Goal: Information Seeking & Learning: Check status

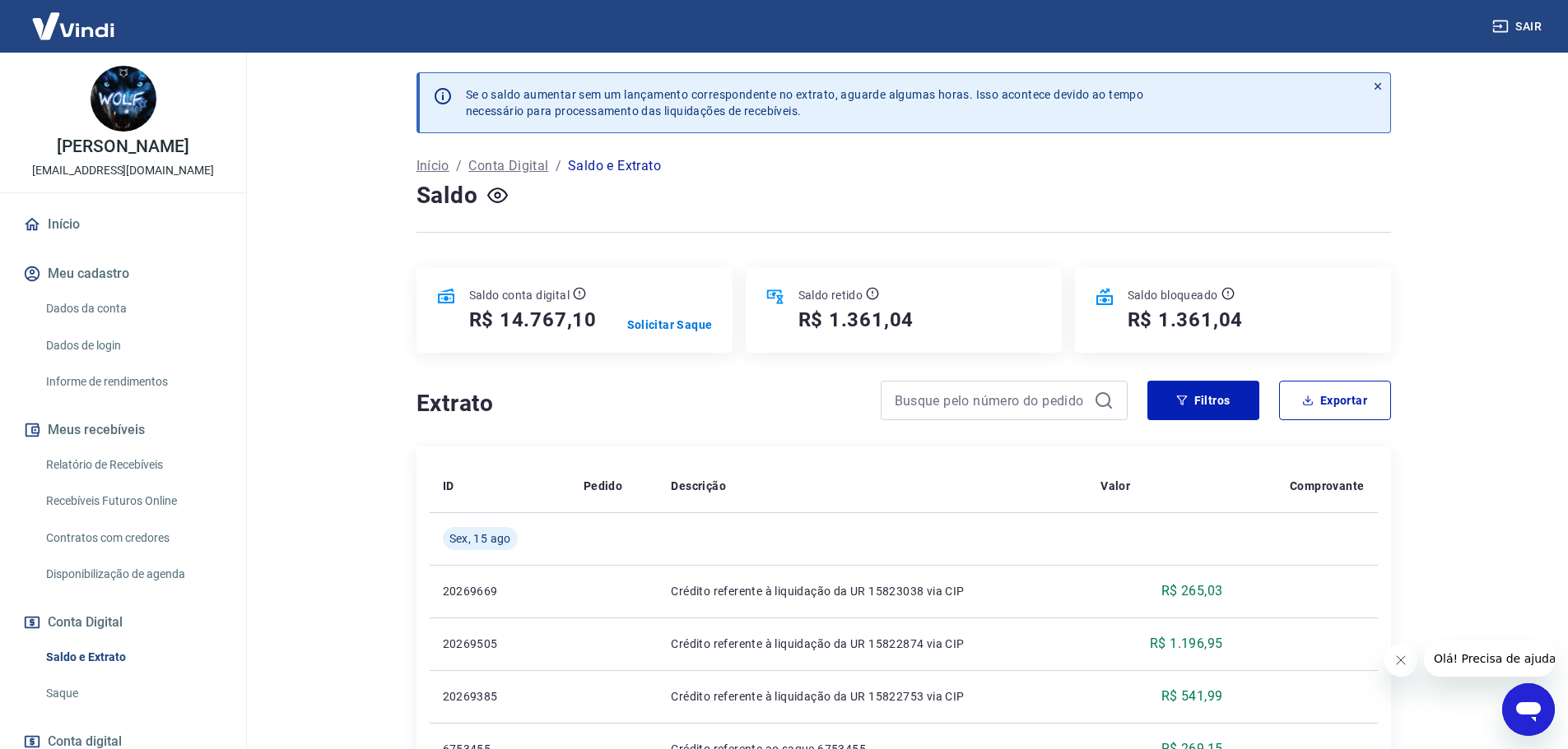
drag, startPoint x: 415, startPoint y: 267, endPoint x: 645, endPoint y: 272, distance: 230.1
drag, startPoint x: 432, startPoint y: 288, endPoint x: 1297, endPoint y: 353, distance: 867.4
click at [360, 284] on main "Se o saldo aumentar sem um lançamento correspondente no extrato, aguarde alguma…" at bounding box center [903, 400] width 1329 height 696
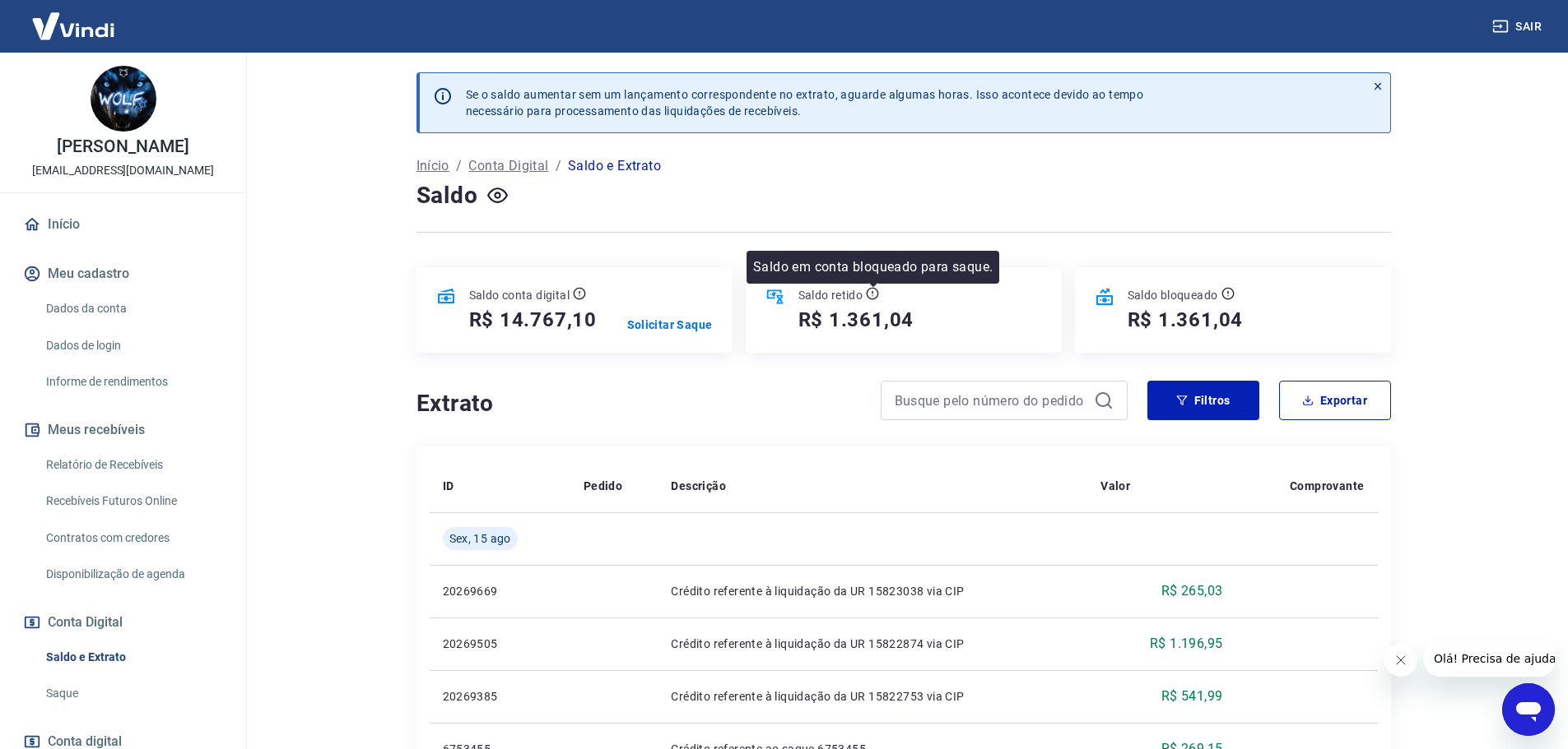
click at [867, 289] on icon at bounding box center [873, 294] width 14 height 14
click at [871, 290] on icon at bounding box center [873, 294] width 14 height 14
click at [775, 299] on icon at bounding box center [774, 297] width 17 height 14
drag, startPoint x: 777, startPoint y: 292, endPoint x: 818, endPoint y: 292, distance: 41.0
click at [777, 292] on icon at bounding box center [776, 297] width 19 height 19
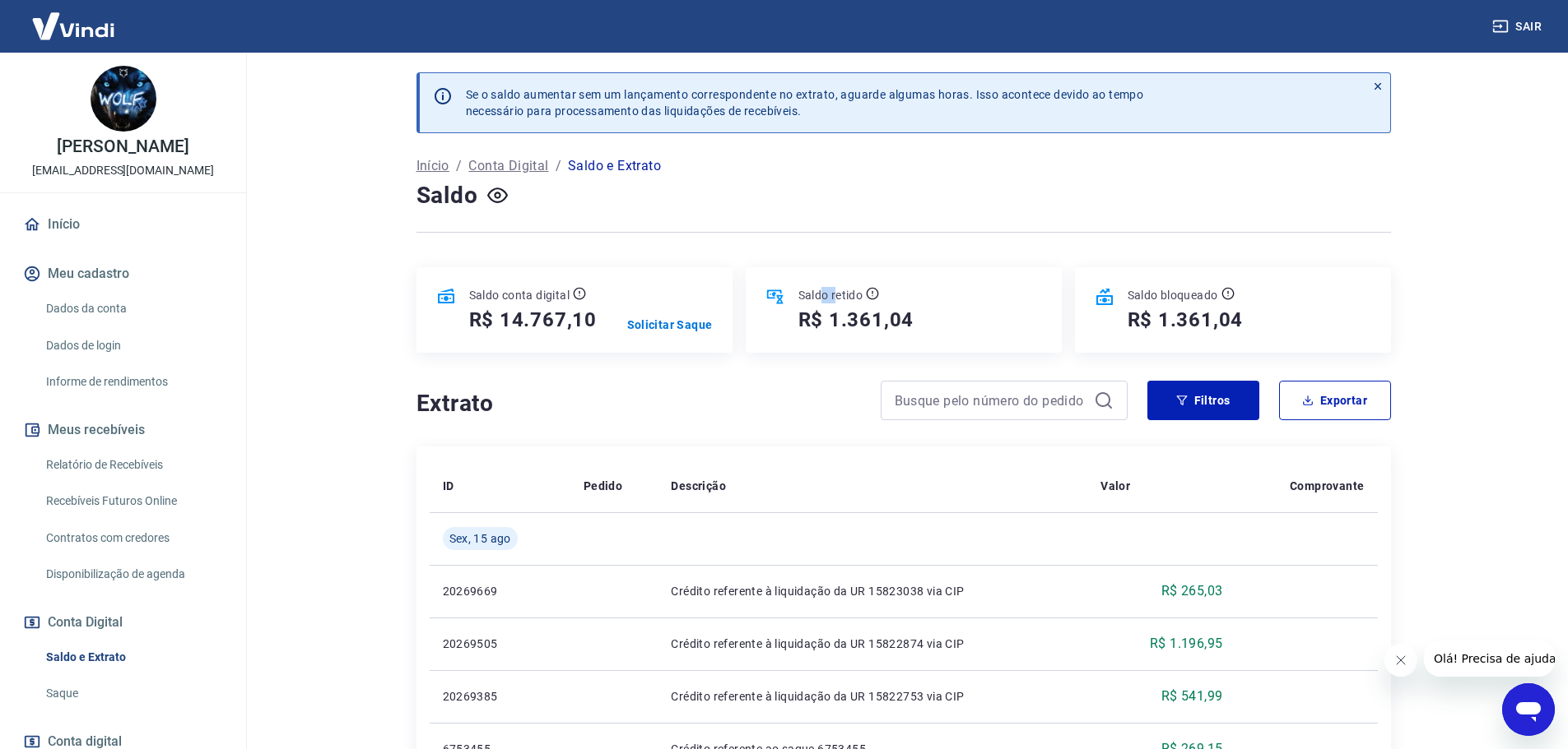
drag, startPoint x: 822, startPoint y: 292, endPoint x: 883, endPoint y: 305, distance: 62.4
click at [845, 294] on p "Saldo retido" at bounding box center [830, 295] width 65 height 17
click at [884, 305] on div "Saldo retido R$ 1.361,04" at bounding box center [850, 310] width 130 height 46
drag, startPoint x: 946, startPoint y: 316, endPoint x: 1018, endPoint y: 316, distance: 72.0
click at [962, 316] on div "Saldo retido R$ 1.361,04" at bounding box center [903, 311] width 316 height 86
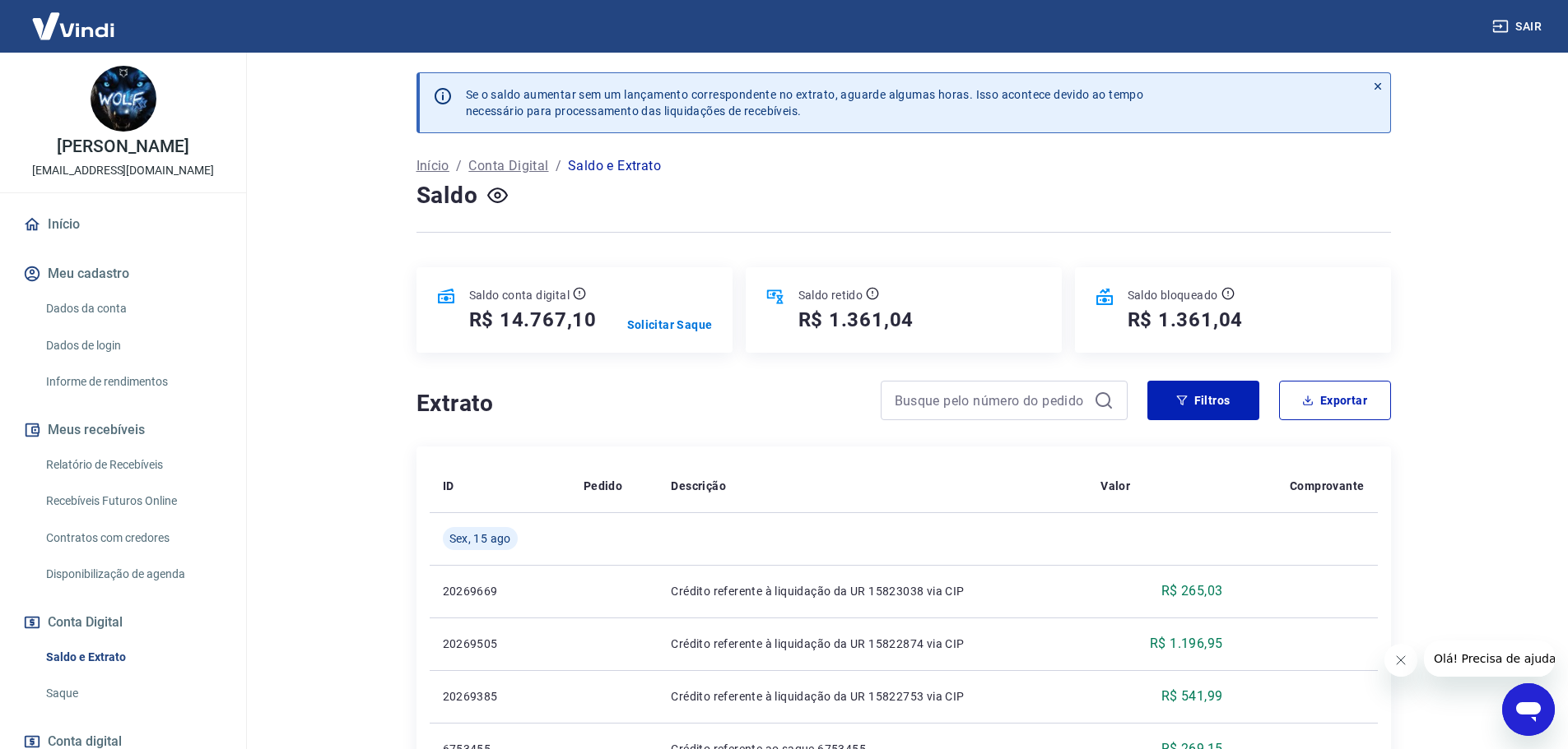
click at [1116, 289] on div "Saldo bloqueado R$ 1.361,04" at bounding box center [1179, 310] width 130 height 46
click at [1112, 290] on icon at bounding box center [1104, 297] width 19 height 19
click at [1104, 297] on icon at bounding box center [1104, 297] width 19 height 19
click at [1107, 297] on icon at bounding box center [1104, 296] width 17 height 17
drag, startPoint x: 1184, startPoint y: 298, endPoint x: 1213, endPoint y: 298, distance: 29.0
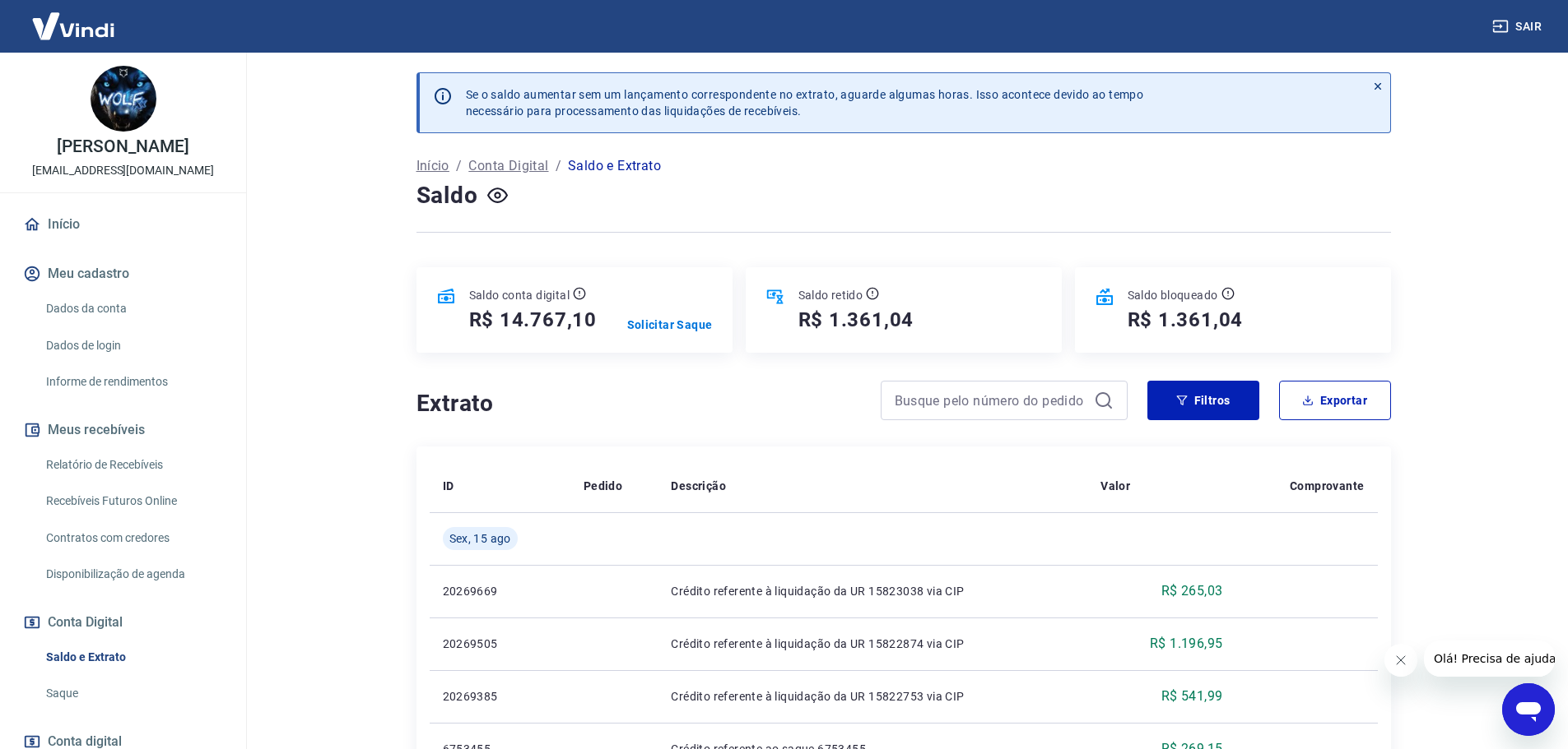
click at [1190, 298] on p "Saldo bloqueado" at bounding box center [1172, 295] width 91 height 17
drag, startPoint x: 1213, startPoint y: 298, endPoint x: 1222, endPoint y: 295, distance: 9.5
click at [1221, 298] on div "Saldo bloqueado" at bounding box center [1185, 295] width 116 height 17
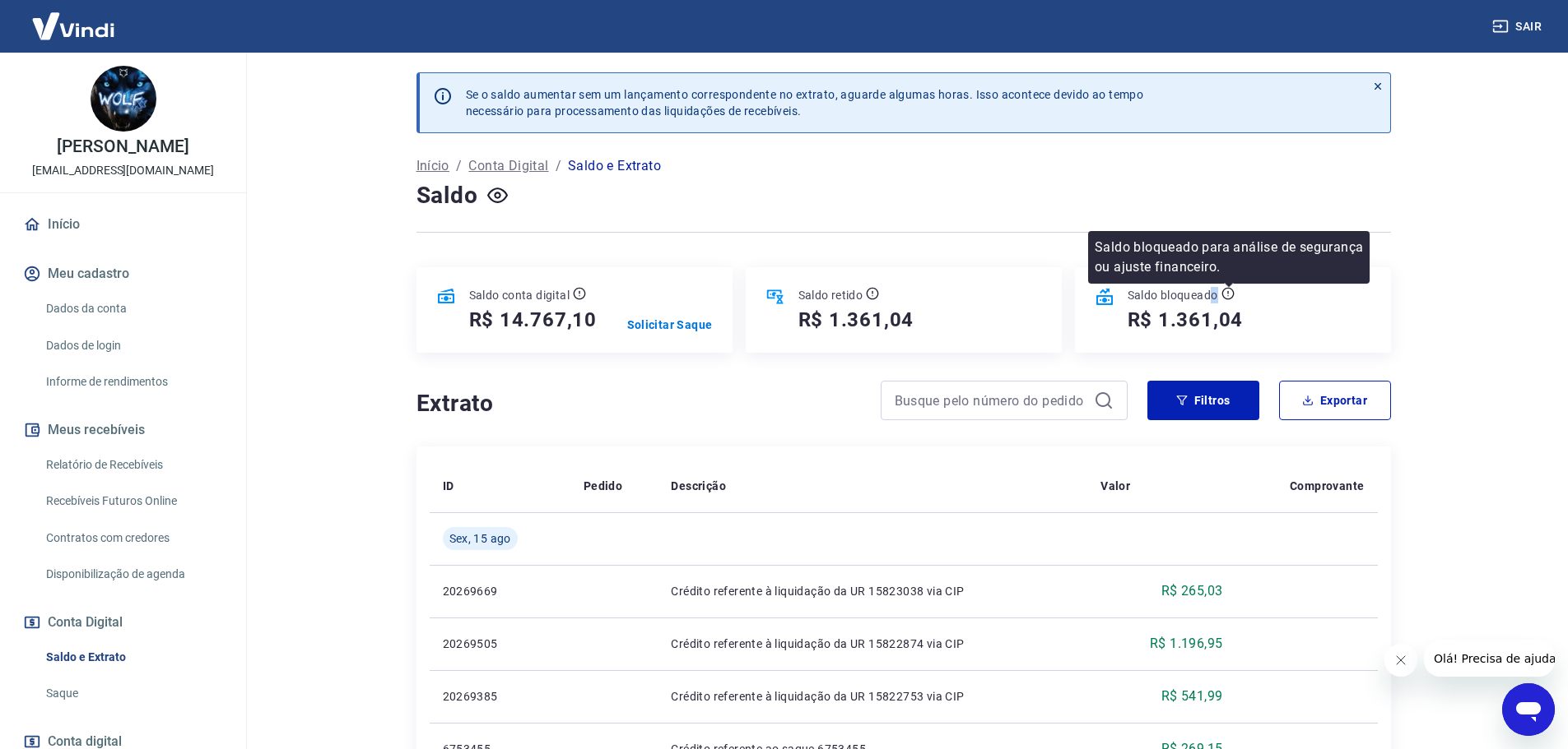
click at [1229, 294] on icon at bounding box center [1228, 294] width 14 height 14
click at [1228, 294] on icon at bounding box center [1227, 292] width 1 height 3
click at [1231, 294] on icon at bounding box center [1228, 294] width 14 height 14
drag, startPoint x: 1274, startPoint y: 299, endPoint x: 1295, endPoint y: 306, distance: 22.1
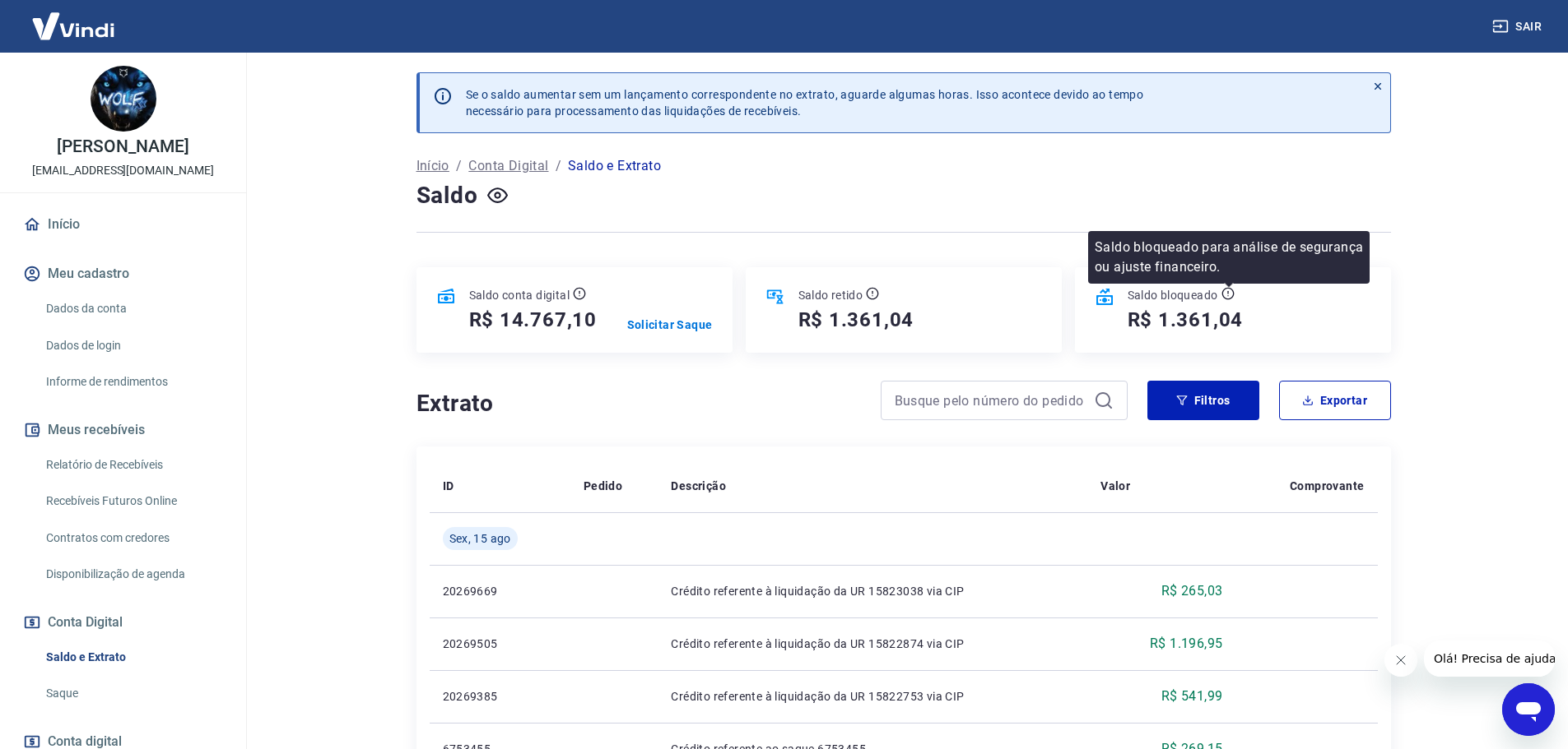
click at [1275, 300] on div "Saldo bloqueado R$ 1.361,04" at bounding box center [1233, 311] width 316 height 86
click at [1295, 307] on div "Saldo bloqueado R$ 1.361,04" at bounding box center [1233, 311] width 316 height 86
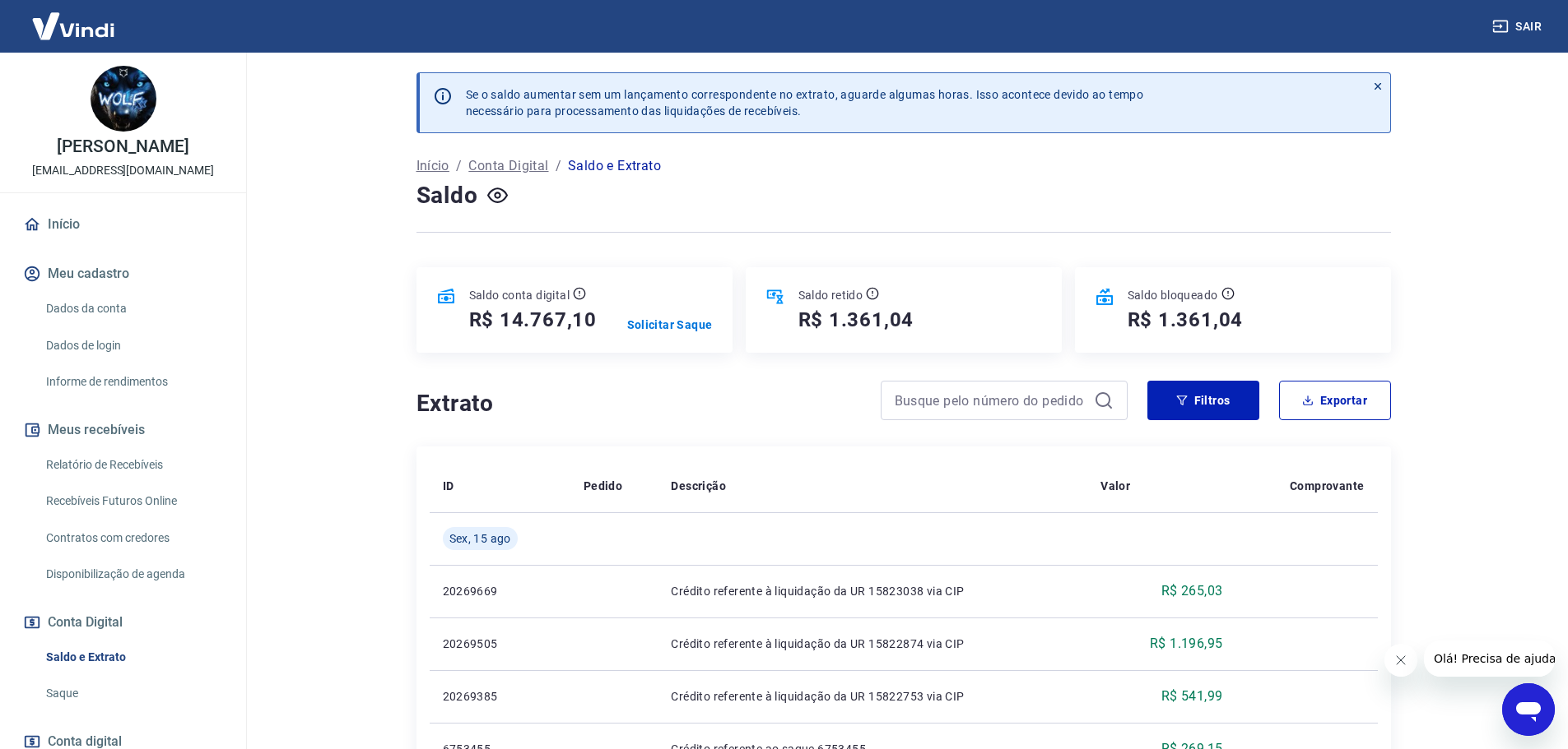
click at [1480, 91] on main "Se o saldo aumentar sem um lançamento correspondente no extrato, aguarde alguma…" at bounding box center [903, 400] width 1329 height 696
drag, startPoint x: 1291, startPoint y: 483, endPoint x: 1385, endPoint y: 495, distance: 94.8
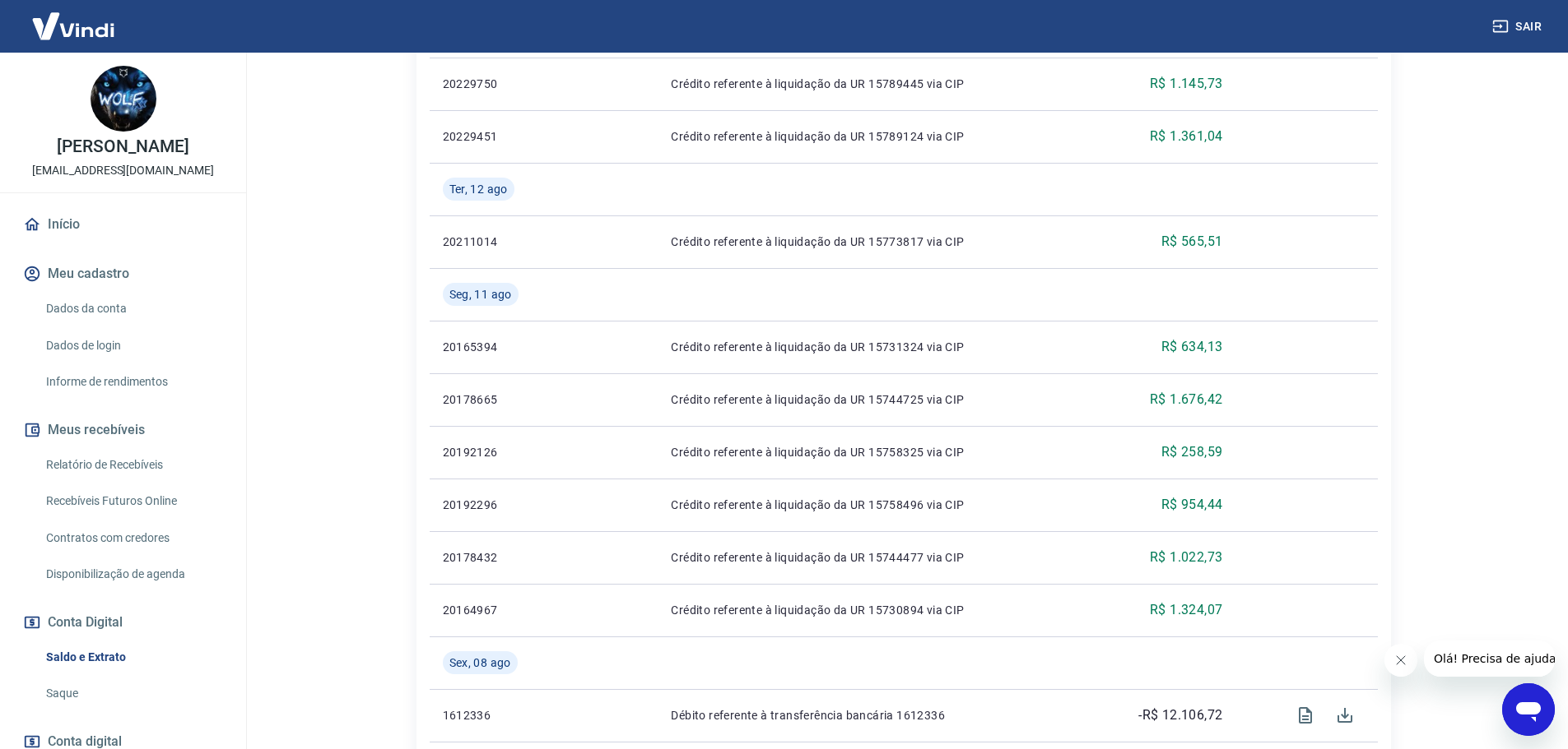
scroll to position [1290, 0]
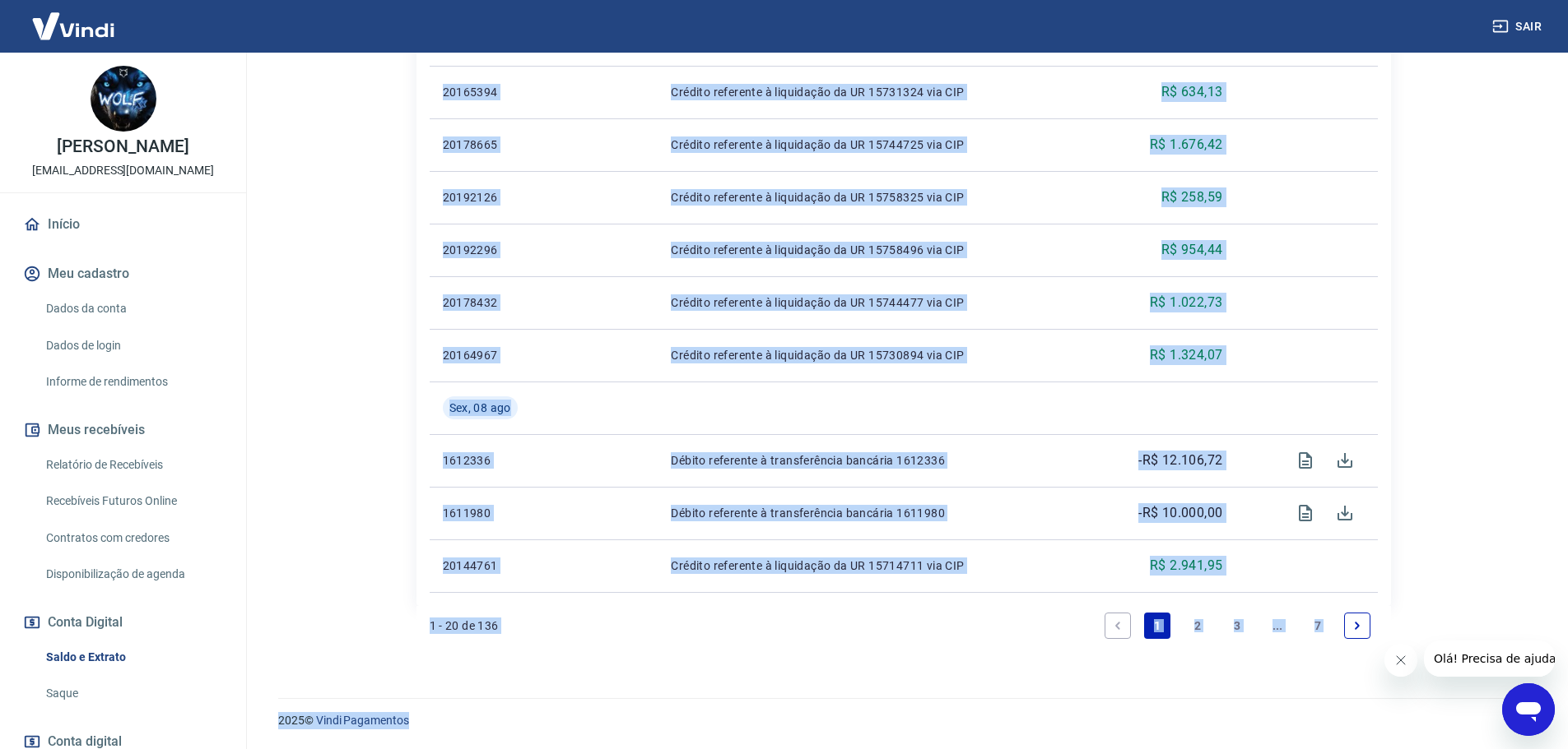
drag, startPoint x: 436, startPoint y: 486, endPoint x: 888, endPoint y: 788, distance: 543.6
click at [802, 728] on p "2025 © Vindi Pagamentos" at bounding box center [902, 721] width 1250 height 18
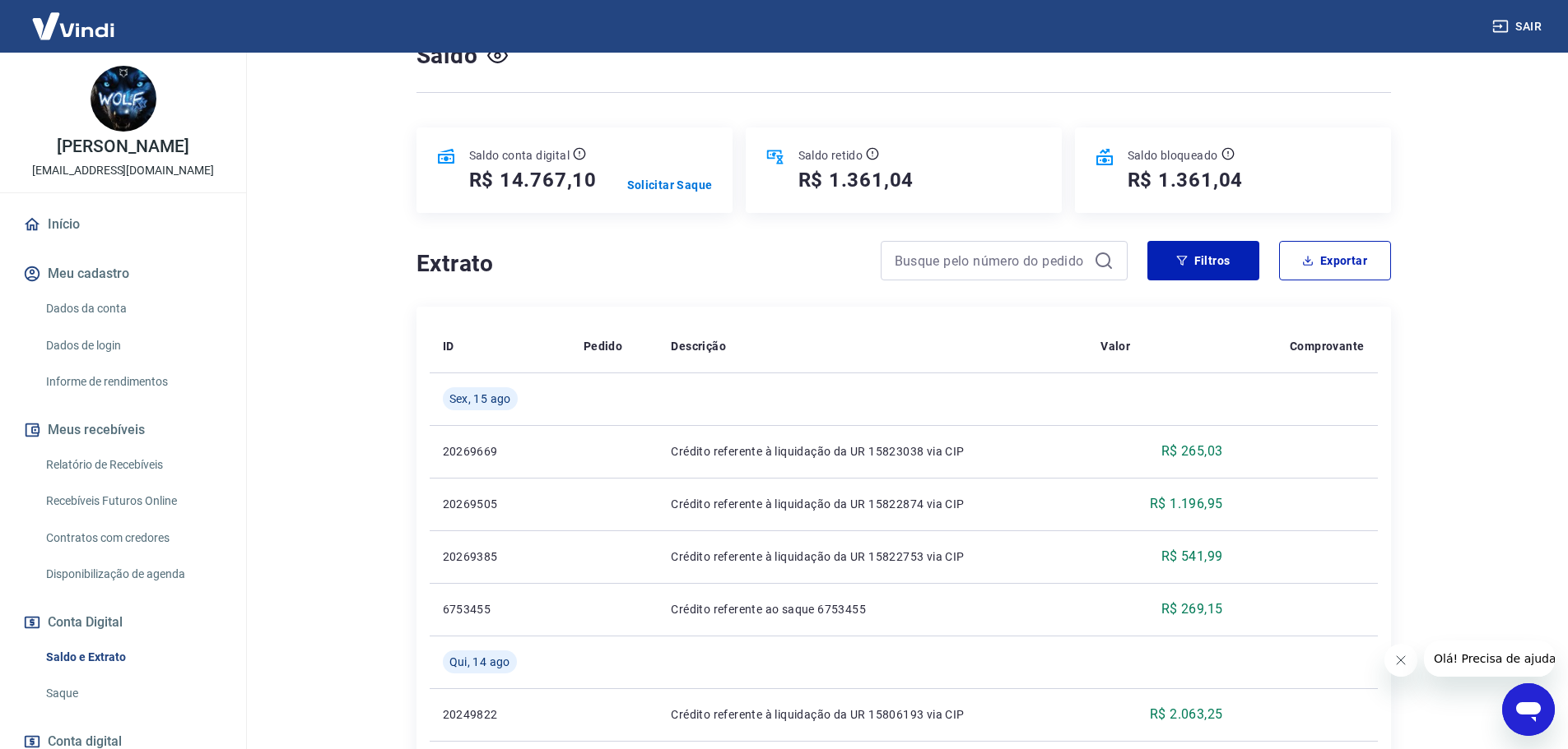
scroll to position [0, 0]
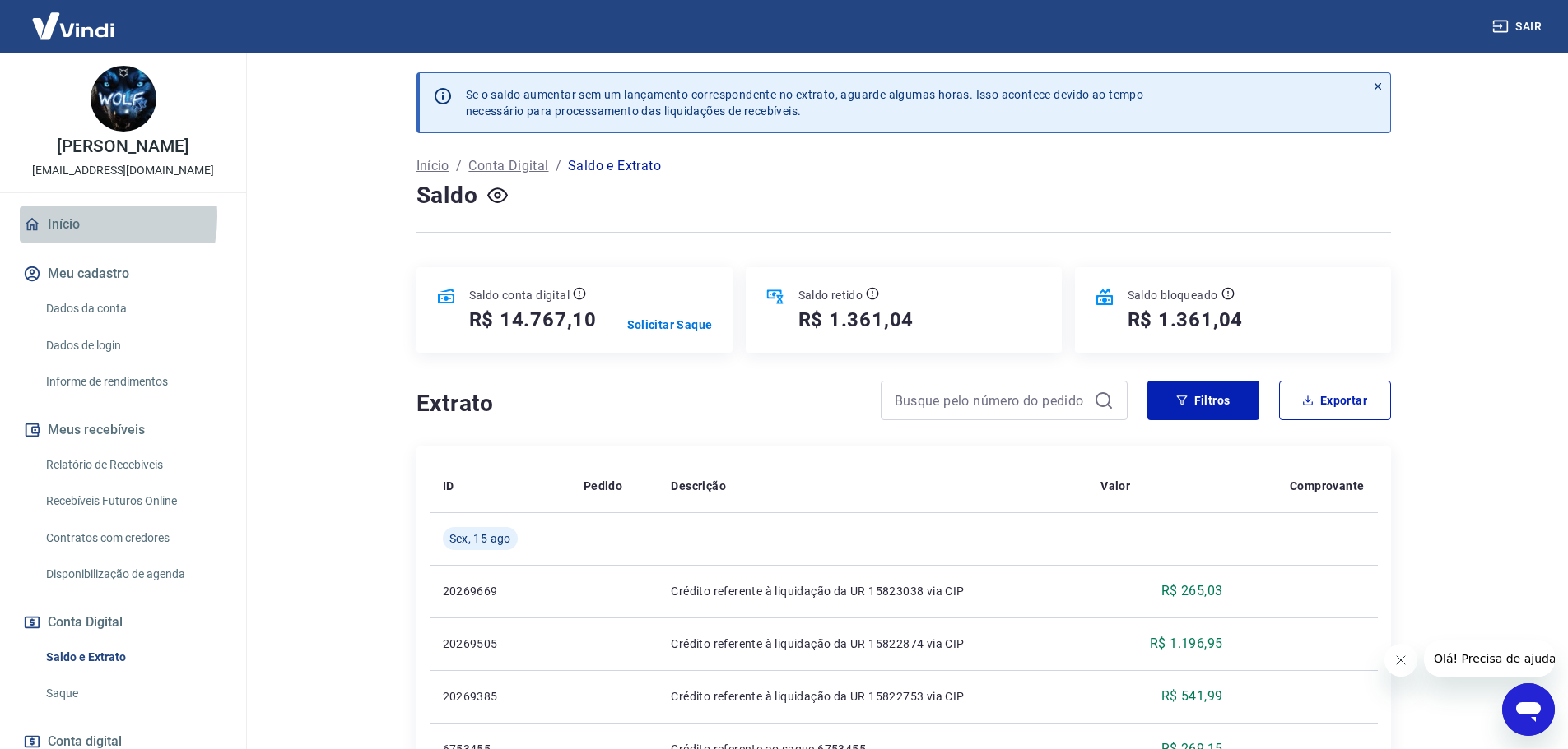
click at [56, 216] on link "Início" at bounding box center [123, 224] width 207 height 36
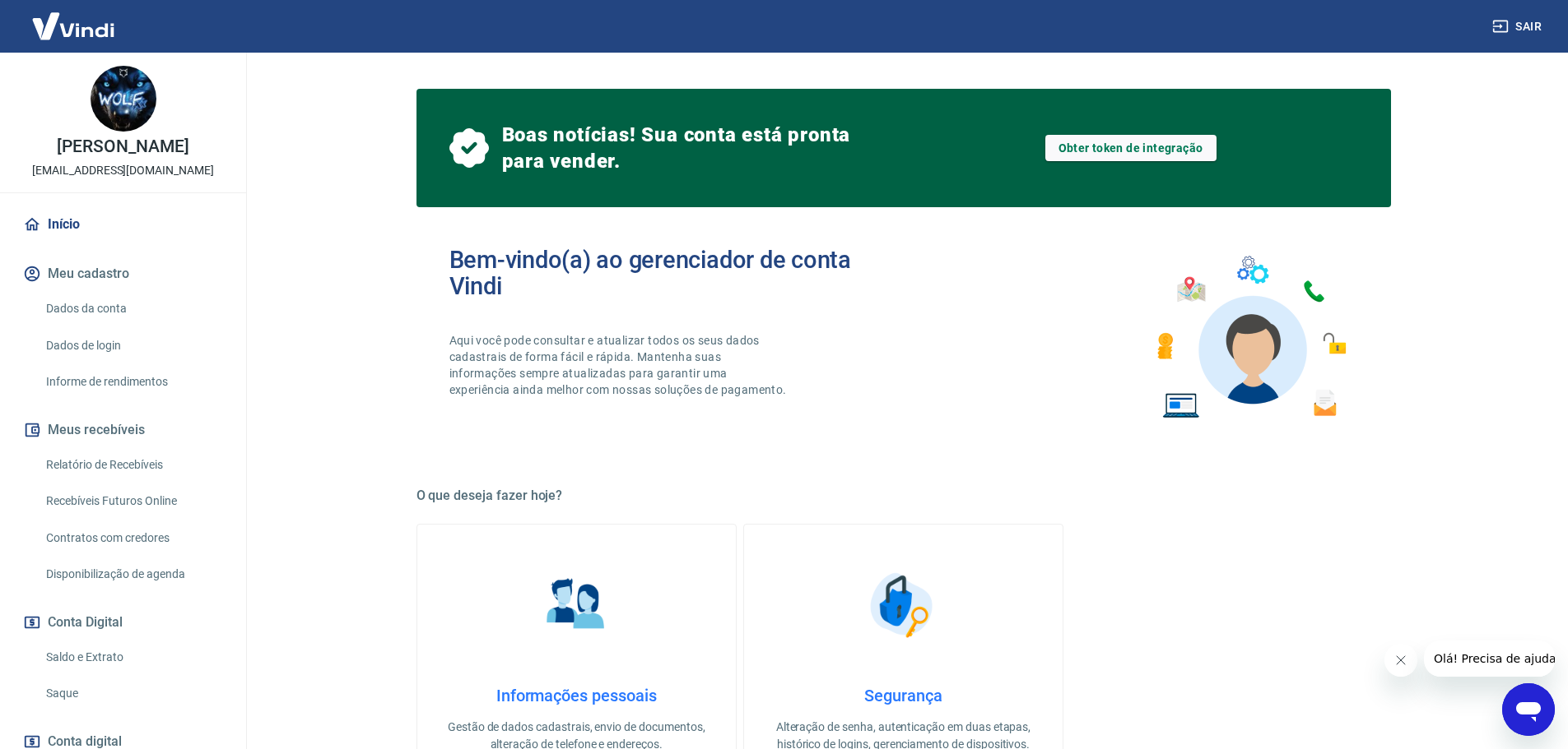
drag, startPoint x: 340, startPoint y: 125, endPoint x: 309, endPoint y: 61, distance: 71.1
click at [309, 61] on main "Boas notícias! Sua conta está pronta para vender. Obter token de integração Bem…" at bounding box center [903, 400] width 1329 height 696
drag, startPoint x: 315, startPoint y: 66, endPoint x: 334, endPoint y: 78, distance: 22.5
click at [332, 77] on main "Boas notícias! Sua conta está pronta para vender. Obter token de integração Bem…" at bounding box center [903, 400] width 1329 height 696
drag, startPoint x: 325, startPoint y: 91, endPoint x: 347, endPoint y: 123, distance: 38.8
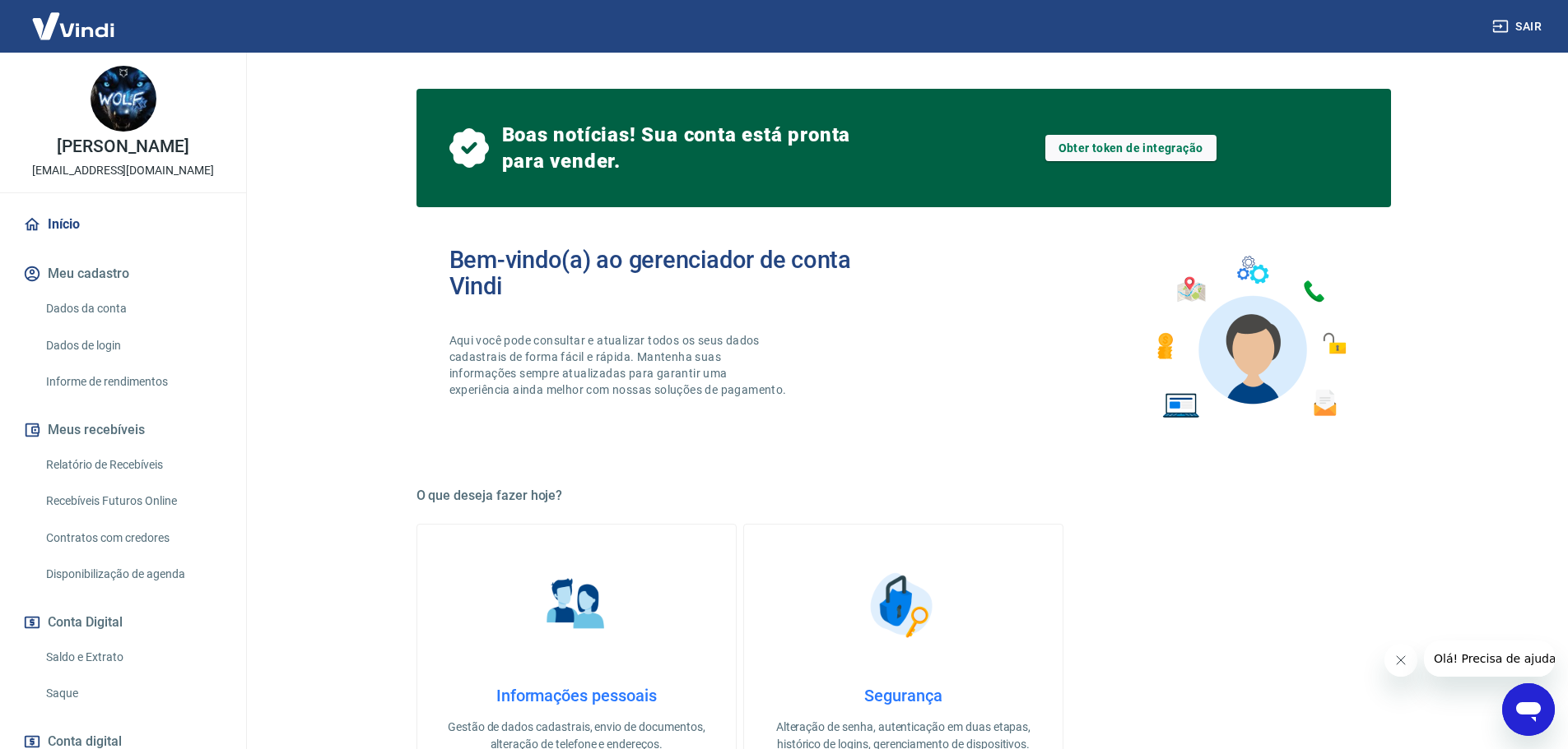
click at [347, 123] on main "Boas notícias! Sua conta está pronta para vender. Obter token de integração Bem…" at bounding box center [903, 400] width 1329 height 696
click at [345, 121] on main "Boas notícias! Sua conta está pronta para vender. Obter token de integração Bem…" at bounding box center [903, 400] width 1329 height 696
drag, startPoint x: 0, startPoint y: 86, endPoint x: 251, endPoint y: 81, distance: 251.0
click at [251, 80] on div "[PERSON_NAME] [PERSON_NAME][EMAIL_ADDRESS][DOMAIN_NAME] Início Meu cadastro Dad…" at bounding box center [784, 374] width 1568 height 749
click at [251, 81] on main "Boas notícias! Sua conta está pronta para vender. Obter token de integração Bem…" at bounding box center [903, 400] width 1329 height 696
